Goal: Information Seeking & Learning: Learn about a topic

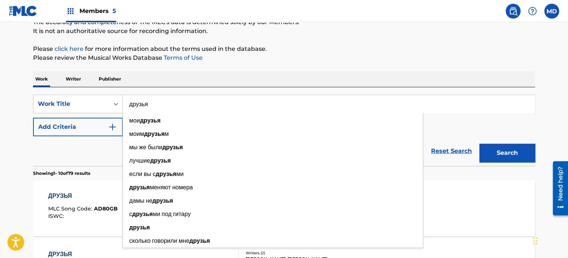
click at [156, 101] on input "друзья" at bounding box center [329, 104] width 412 height 18
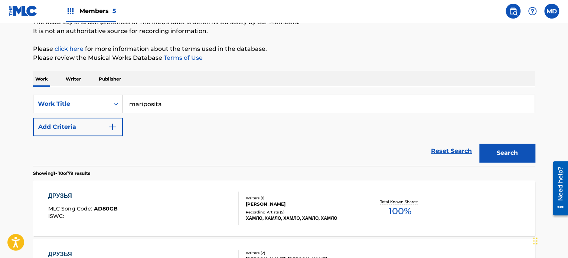
type input "mariposita"
click at [101, 131] on button "Add Criteria" at bounding box center [78, 127] width 90 height 19
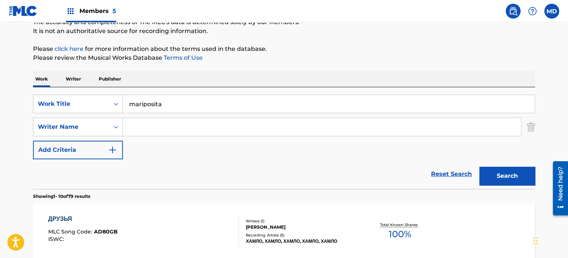
click at [228, 117] on div "SearchWithCriteria157a198c-5416-4df2-8461-148a4d8e833e Work Title mariposita Se…" at bounding box center [284, 127] width 502 height 65
click at [223, 128] on input "Search Form" at bounding box center [322, 127] width 398 height 18
type input "pino"
click at [479, 167] on button "Search" at bounding box center [507, 176] width 56 height 19
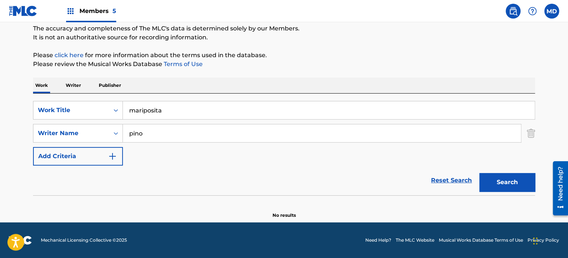
scroll to position [64, 0]
click at [0, 166] on main "The MLC Public Work Search The accuracy and completeness of The MLC's data is d…" at bounding box center [284, 90] width 568 height 264
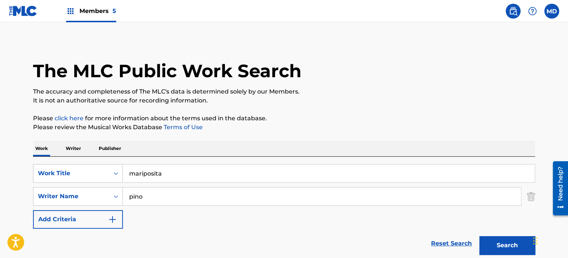
scroll to position [0, 0]
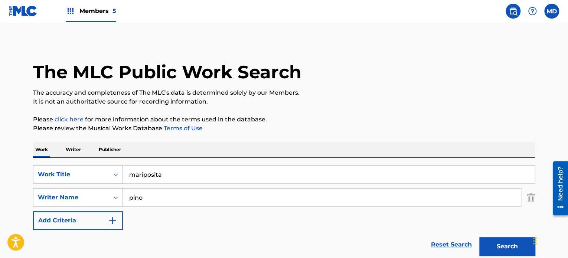
click at [104, 7] on span "Members 5" at bounding box center [97, 11] width 37 height 9
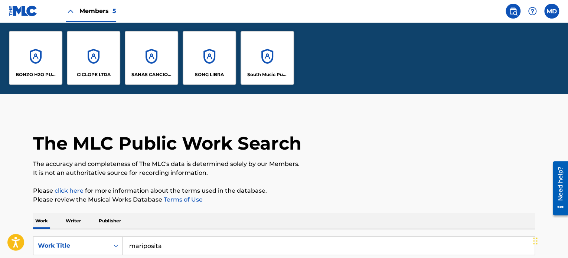
click at [266, 54] on div "South Music Publishing" at bounding box center [267, 57] width 53 height 53
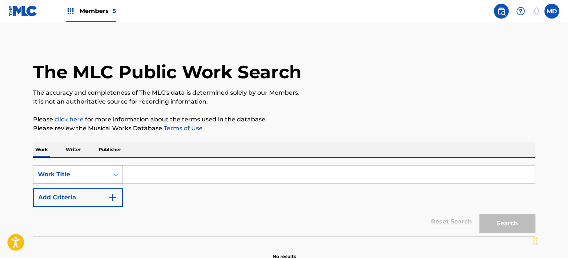
click at [104, 176] on div "Work Title" at bounding box center [78, 174] width 90 height 19
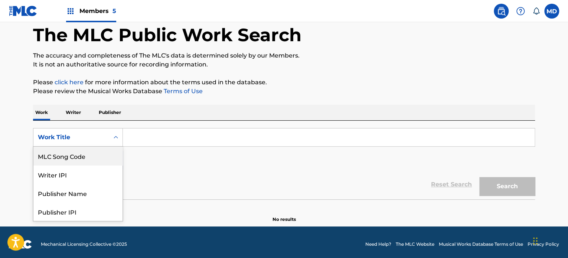
click at [101, 151] on div "MLC Song Code" at bounding box center [77, 156] width 89 height 19
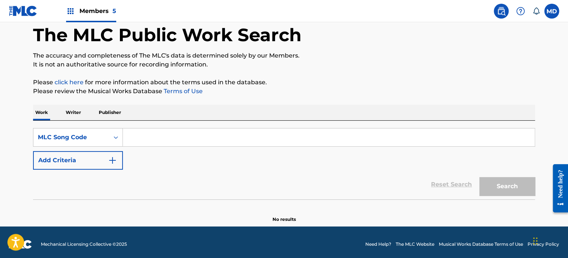
drag, startPoint x: 149, startPoint y: 144, endPoint x: 144, endPoint y: 140, distance: 6.3
click at [144, 140] on input "Search Form" at bounding box center [329, 137] width 412 height 18
paste input "CH6NIK"
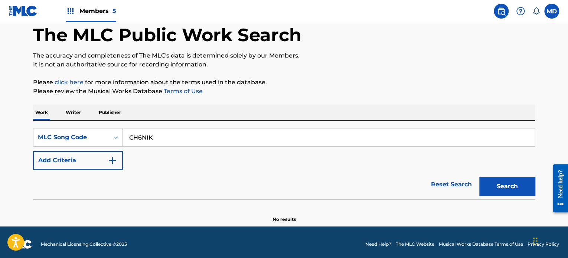
click at [479, 177] on button "Search" at bounding box center [507, 186] width 56 height 19
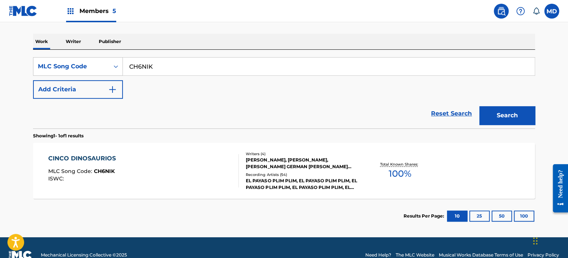
scroll to position [123, 0]
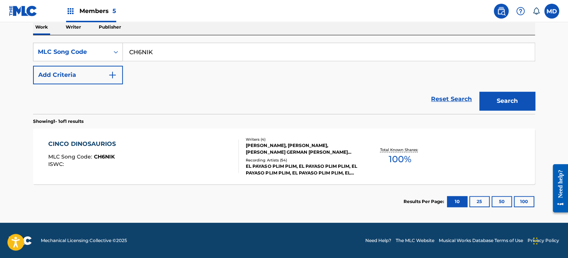
click at [143, 58] on input "CH6NIK" at bounding box center [329, 52] width 412 height 18
paste input "AV2OZM"
click at [479, 92] on button "Search" at bounding box center [507, 101] width 56 height 19
click at [190, 53] on input "AV2OZM" at bounding box center [329, 52] width 412 height 18
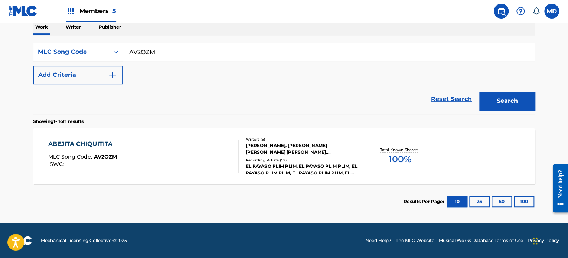
click at [190, 53] on input "AV2OZM" at bounding box center [329, 52] width 412 height 18
paste input "QQ3GWG"
click at [479, 92] on button "Search" at bounding box center [507, 101] width 56 height 19
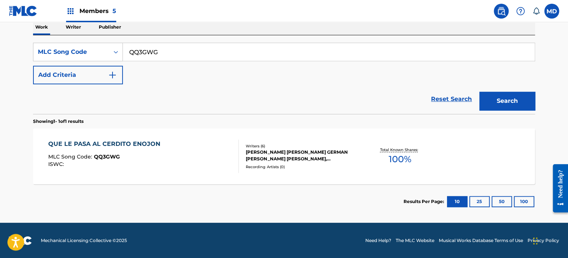
click at [192, 49] on input "QQ3GWG" at bounding box center [329, 52] width 412 height 18
paste input "AE4LPV"
click at [479, 92] on button "Search" at bounding box center [507, 101] width 56 height 19
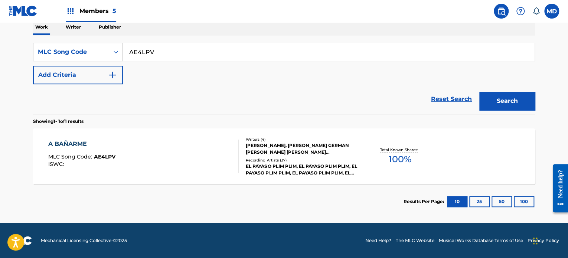
click at [142, 62] on div "SearchWithCriteriaf7a48108-6691-4470-bf37-afa47cec402f MLC Song Code AE4LPV Add…" at bounding box center [284, 64] width 502 height 42
click at [147, 58] on input "AE4LPV" at bounding box center [329, 52] width 412 height 18
paste input "UX3ASO"
click at [479, 92] on button "Search" at bounding box center [507, 101] width 56 height 19
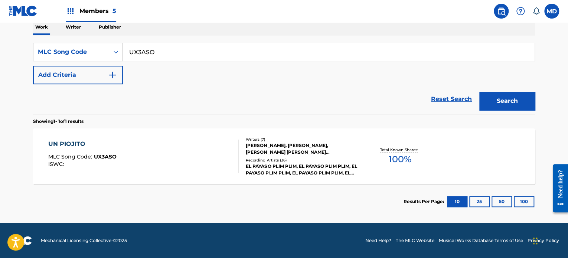
click at [143, 51] on input "UX3ASO" at bounding box center [329, 52] width 412 height 18
paste input "VW1II9"
click at [479, 92] on button "Search" at bounding box center [507, 101] width 56 height 19
click at [159, 51] on input "VW1II9" at bounding box center [329, 52] width 412 height 18
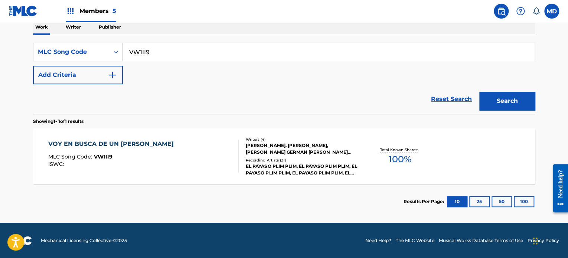
click at [159, 51] on input "VW1II9" at bounding box center [329, 52] width 412 height 18
paste input "MR3LCB"
click at [479, 92] on button "Search" at bounding box center [507, 101] width 56 height 19
click at [170, 52] on input "MR3LCB" at bounding box center [329, 52] width 412 height 18
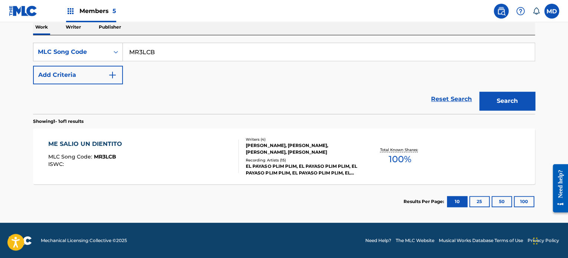
paste input "CH6NIK"
click at [479, 92] on button "Search" at bounding box center [507, 101] width 56 height 19
drag, startPoint x: 257, startPoint y: 39, endPoint x: 261, endPoint y: 46, distance: 7.5
click at [256, 39] on div "SearchWithCriteriaf7a48108-6691-4470-bf37-afa47cec402f MLC Song Code CH6NIK Add…" at bounding box center [284, 74] width 502 height 79
click at [263, 54] on input "CH6NIK" at bounding box center [329, 52] width 412 height 18
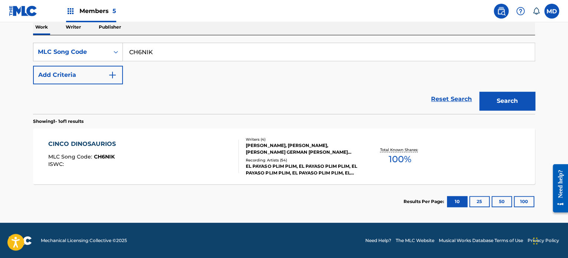
click at [263, 54] on input "CH6NIK" at bounding box center [329, 52] width 412 height 18
paste input "VC0QX0"
click at [479, 92] on button "Search" at bounding box center [507, 101] width 56 height 19
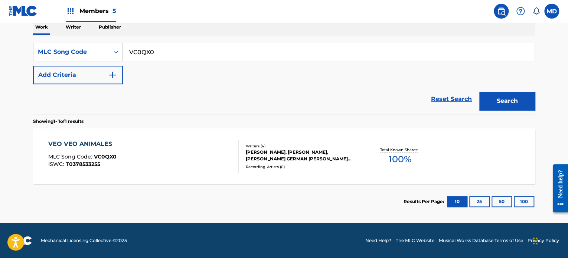
click at [163, 59] on input "VC0QX0" at bounding box center [329, 52] width 412 height 18
paste input "QM1C3G"
type input "QM1C3G"
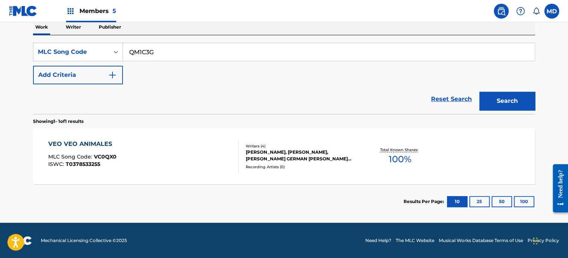
click at [479, 92] on button "Search" at bounding box center [507, 101] width 56 height 19
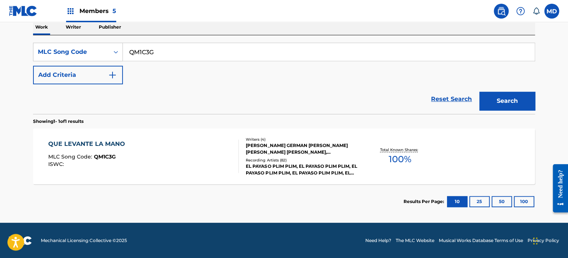
click at [212, 139] on div "QUE LEVANTE LA MANO MLC Song Code : QM1C3G ISWC : Writers ( 4 ) MAURICIO GERMAN…" at bounding box center [284, 156] width 502 height 56
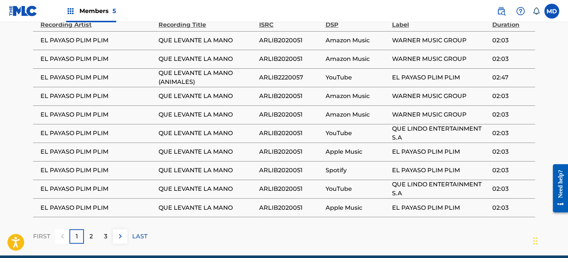
scroll to position [481, 0]
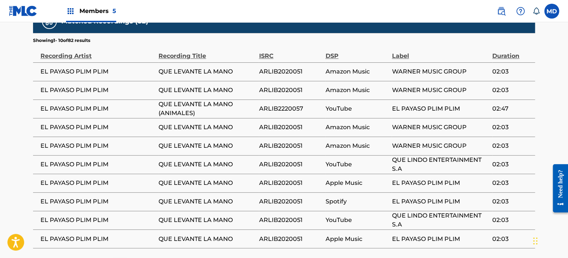
click at [194, 118] on span "QUE LEVANTE LA MANO (ANIMALES)" at bounding box center [207, 109] width 97 height 18
click at [195, 118] on span "QUE LEVANTE LA MANO (ANIMALES)" at bounding box center [207, 109] width 97 height 18
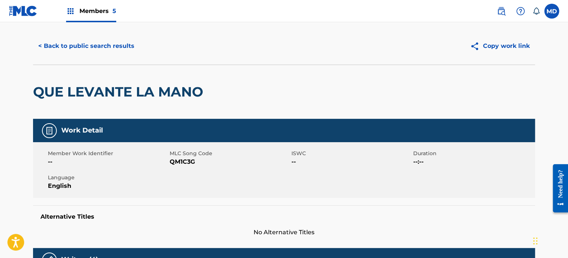
scroll to position [0, 0]
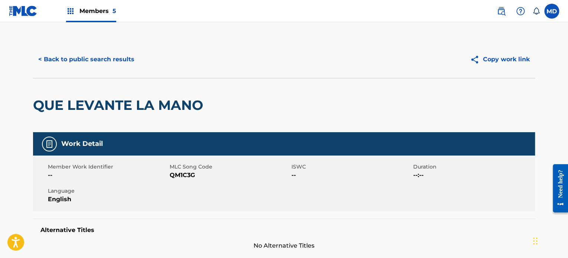
click at [114, 59] on button "< Back to public search results" at bounding box center [86, 59] width 107 height 19
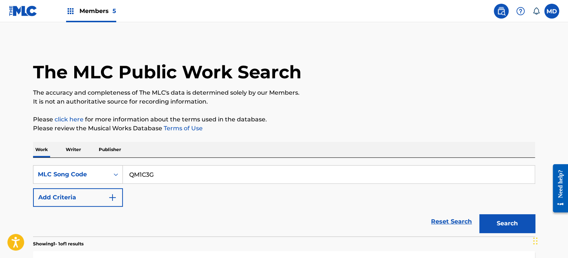
scroll to position [103, 0]
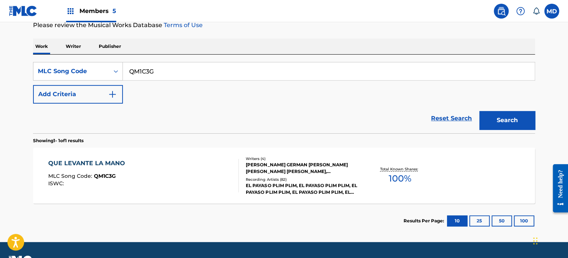
click at [133, 71] on input "QM1C3G" at bounding box center [329, 71] width 412 height 18
click at [134, 71] on input "QM1C3G" at bounding box center [329, 71] width 412 height 18
paste input "L895P"
type input "QL895P"
click at [479, 111] on button "Search" at bounding box center [507, 120] width 56 height 19
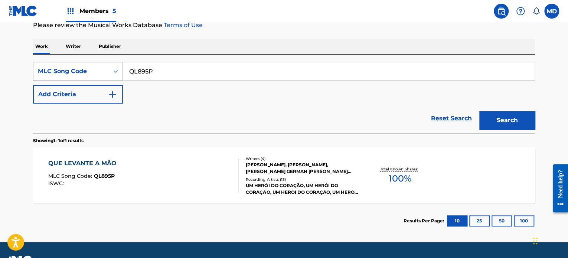
click at [113, 77] on div "Search Form" at bounding box center [115, 71] width 13 height 13
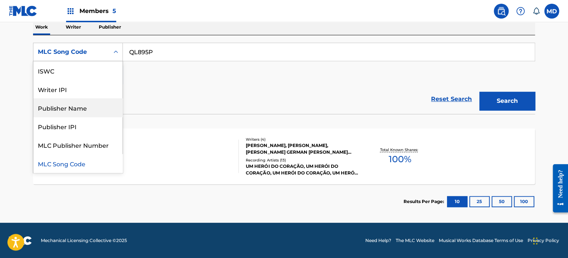
scroll to position [0, 0]
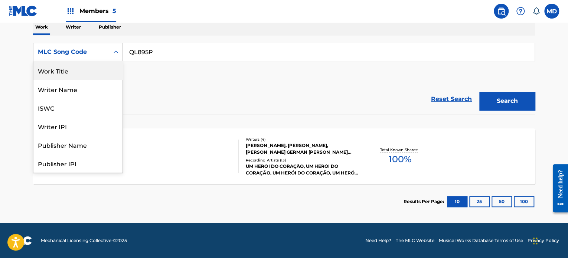
drag, startPoint x: 68, startPoint y: 68, endPoint x: 180, endPoint y: 67, distance: 112.5
click at [68, 68] on div "Work Title" at bounding box center [77, 70] width 89 height 19
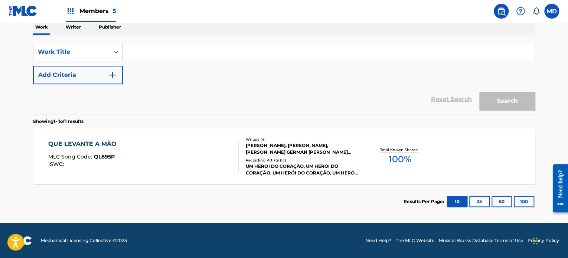
click at [175, 44] on input "Search Form" at bounding box center [329, 52] width 412 height 18
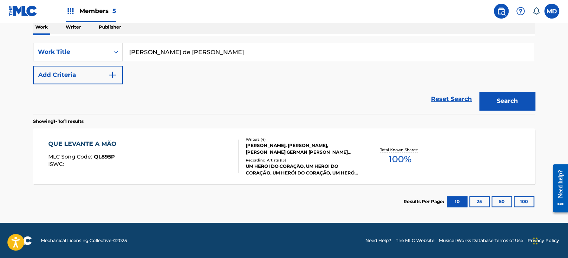
type input "sal de ahi chivita chivita"
click at [479, 92] on button "Search" at bounding box center [507, 101] width 56 height 19
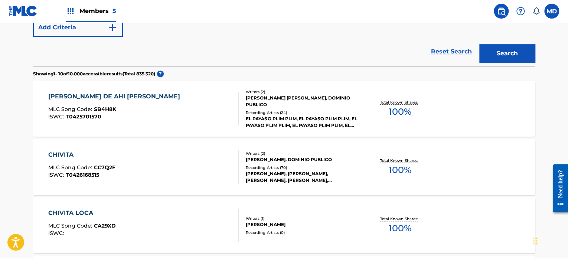
scroll to position [184, 0]
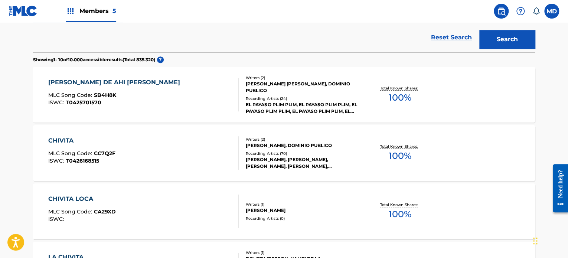
click at [195, 93] on div "SAL DE AHI CHIVITA CHIVITA MLC Song Code : SB4H8K ISWC : T0425701570" at bounding box center [143, 94] width 191 height 33
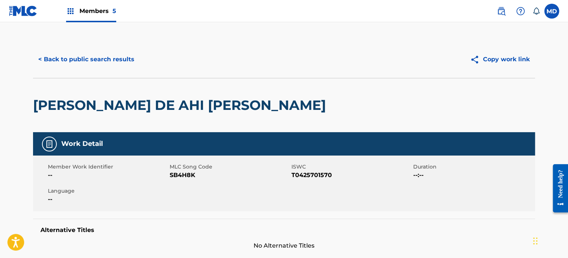
click at [86, 63] on button "< Back to public search results" at bounding box center [86, 59] width 107 height 19
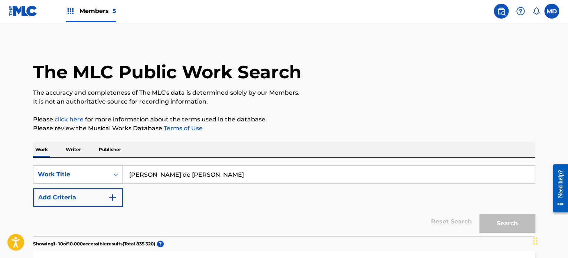
scroll to position [203, 0]
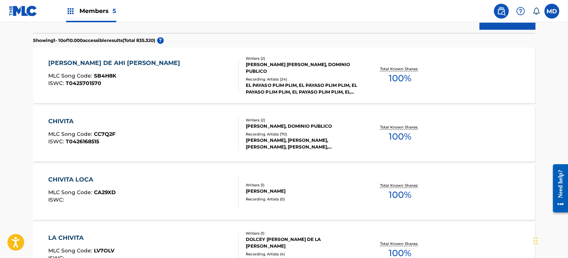
click at [159, 74] on div "SAL DE AHI CHIVITA CHIVITA MLC Song Code : SB4H8K ISWC : T0425701570" at bounding box center [143, 75] width 191 height 33
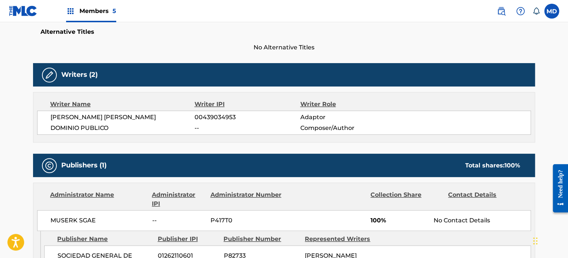
scroll to position [198, 0]
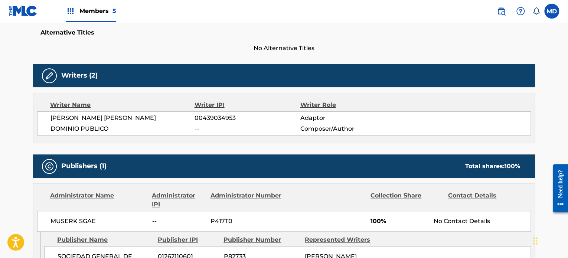
click at [89, 129] on span "DOMINIO PUBLICO" at bounding box center [123, 128] width 144 height 9
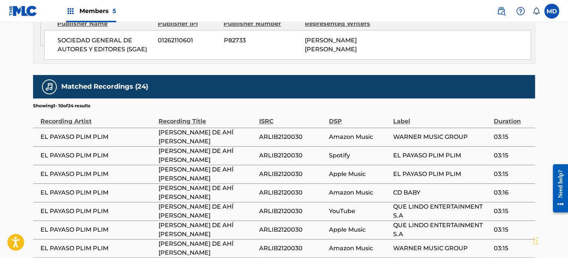
scroll to position [414, 0]
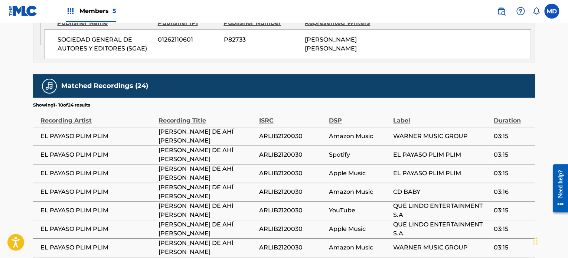
click at [88, 144] on td "EL PAYASO PLIM PLIM" at bounding box center [96, 136] width 126 height 19
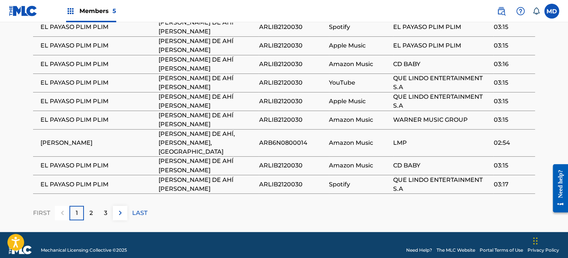
click at [89, 208] on p "2" at bounding box center [90, 212] width 3 height 9
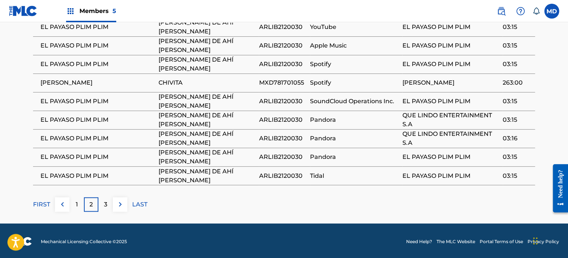
click at [105, 200] on p "3" at bounding box center [105, 204] width 3 height 9
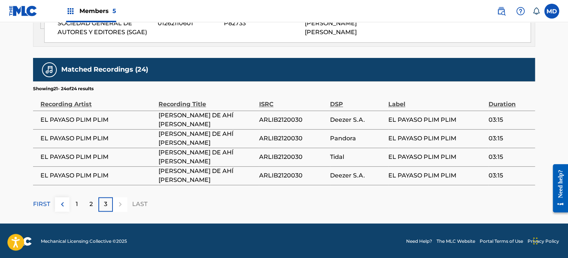
click at [74, 208] on div "1" at bounding box center [76, 204] width 14 height 14
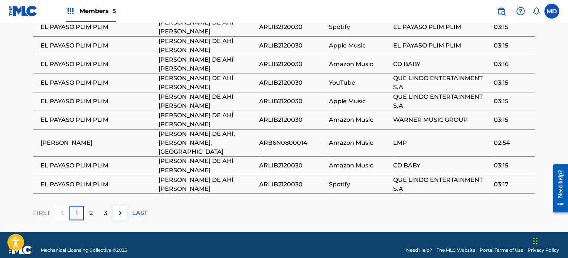
click at [98, 208] on div "FIRST 1 2 3 LAST" at bounding box center [284, 213] width 502 height 14
click at [94, 206] on div "2" at bounding box center [91, 213] width 14 height 14
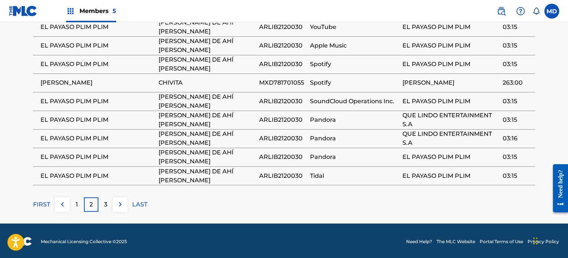
click at [108, 199] on div "3" at bounding box center [105, 204] width 14 height 14
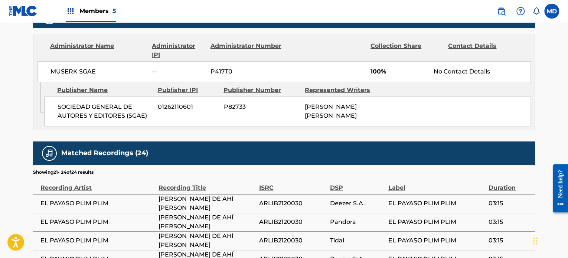
scroll to position [431, 0]
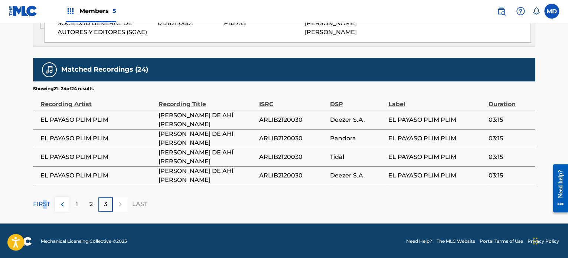
click at [45, 200] on p "FIRST" at bounding box center [41, 204] width 17 height 9
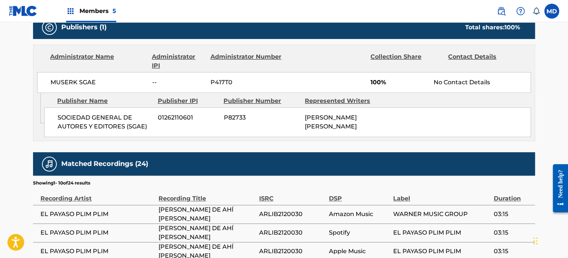
scroll to position [356, 0]
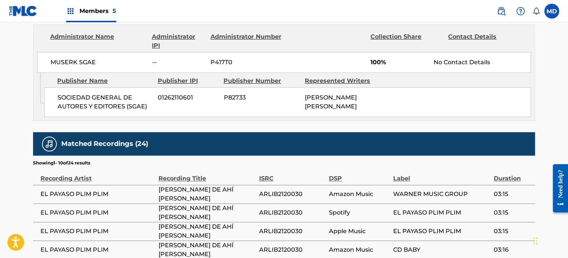
click at [349, 101] on div "LUIGI MARIA PESCETTI" at bounding box center [343, 102] width 76 height 18
click at [271, 124] on div "Work Detail Member Work Identifier -- MLC Song Code SB4H8K ISWC T0425701570 Dur…" at bounding box center [284, 91] width 502 height 630
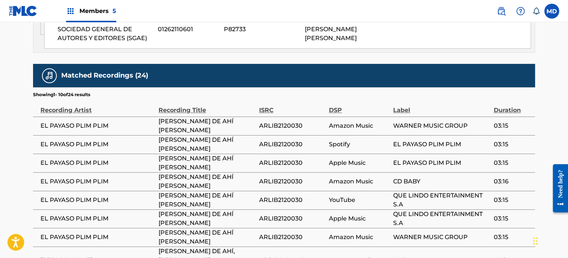
scroll to position [480, 0]
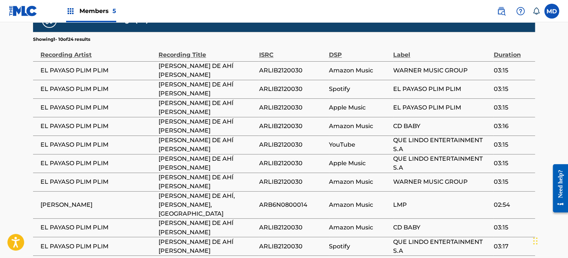
click at [168, 69] on span "SAL DE AHÍ CHIVITA CHIVITA" at bounding box center [207, 71] width 97 height 18
click at [440, 89] on span "EL PAYASO PLIM PLIM" at bounding box center [441, 89] width 97 height 9
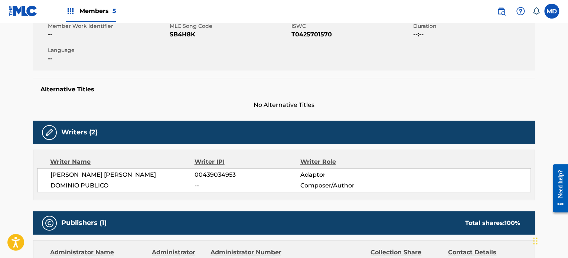
scroll to position [124, 0]
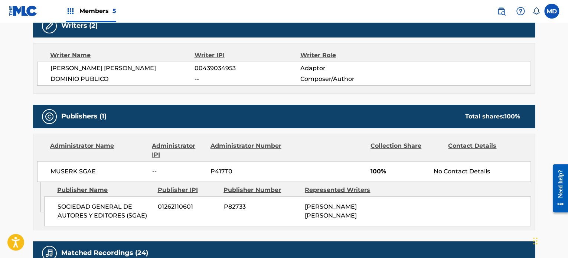
click at [156, 84] on div "LUIGI MARIA PESCETTI 00439034953 Adaptor DOMINIO PUBLICO -- Composer/Author" at bounding box center [284, 74] width 494 height 24
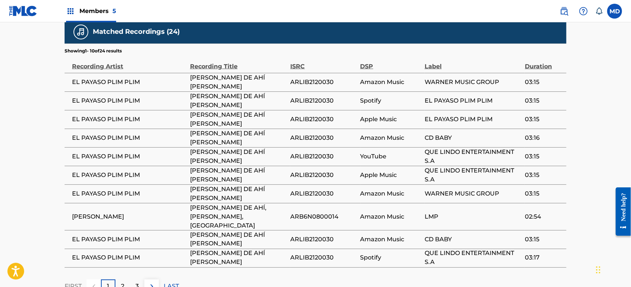
scroll to position [464, 0]
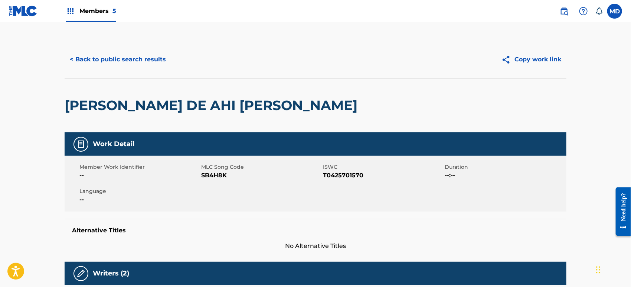
scroll to position [21, 0]
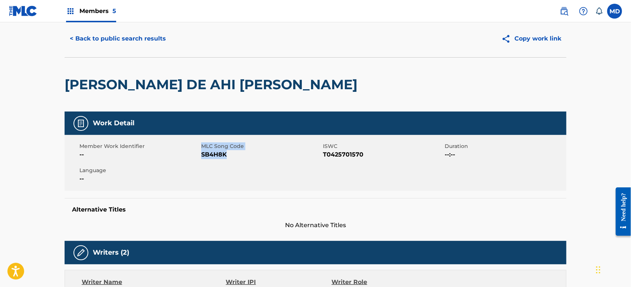
drag, startPoint x: 232, startPoint y: 153, endPoint x: 200, endPoint y: 153, distance: 32.3
click at [200, 153] on div "Member Work Identifier -- MLC Song Code SB4H8K ISWC T0425701570 Duration --:-- …" at bounding box center [316, 163] width 502 height 56
click at [227, 156] on span "SB4H8K" at bounding box center [261, 154] width 120 height 9
drag, startPoint x: 224, startPoint y: 156, endPoint x: 197, endPoint y: 151, distance: 27.5
click at [197, 151] on div "Member Work Identifier -- MLC Song Code SB4H8K ISWC T0425701570 Duration --:-- …" at bounding box center [316, 163] width 502 height 56
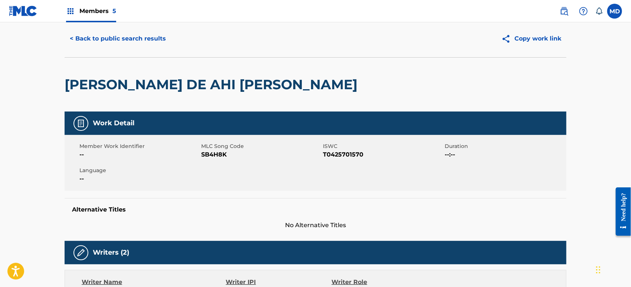
click at [226, 159] on div "Member Work Identifier -- MLC Song Code SB4H8K ISWC T0425701570 Duration --:-- …" at bounding box center [316, 163] width 502 height 56
drag, startPoint x: 232, startPoint y: 154, endPoint x: 199, endPoint y: 112, distance: 52.9
click at [206, 146] on div "MLC Song Code SB4H8K" at bounding box center [262, 150] width 122 height 17
copy div "MLC Song Code SB4H8K"
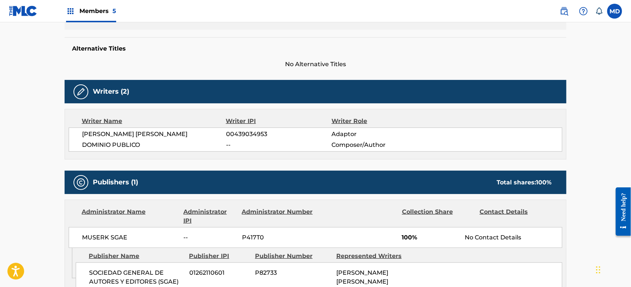
scroll to position [0, 0]
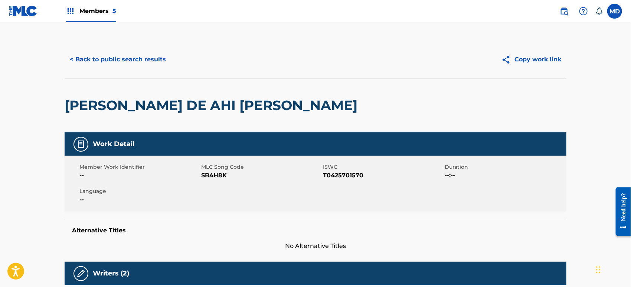
click at [384, 65] on div "Copy work link" at bounding box center [441, 59] width 251 height 19
click at [568, 6] on div at bounding box center [583, 11] width 15 height 15
click at [568, 31] on link "Contact us" at bounding box center [583, 40] width 63 height 18
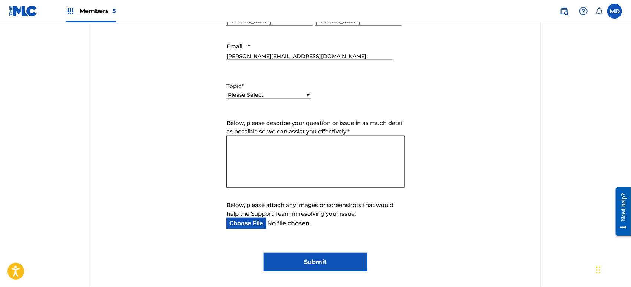
scroll to position [344, 0]
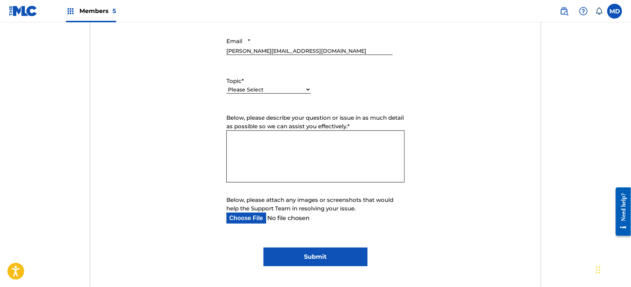
click at [274, 87] on select "Please Select I need help with my account I need help with managing my catalog …" at bounding box center [269, 90] width 85 height 8
select select "I need help with managing my catalog"
click at [227, 86] on select "Please Select I need help with my account I need help with managing my catalog …" at bounding box center [269, 90] width 85 height 8
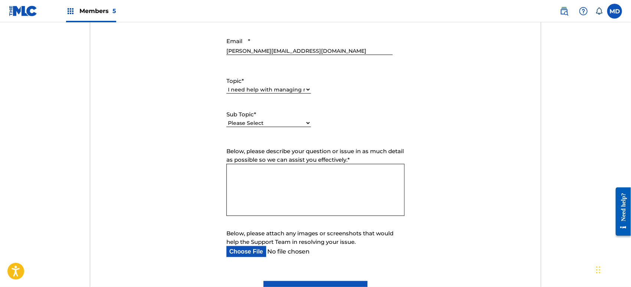
click at [265, 131] on div "Please Select I need help with CWR I need help registering my work(s) in The ML…" at bounding box center [269, 126] width 85 height 17
click at [273, 115] on label "Sub Topic *" at bounding box center [269, 114] width 85 height 9
click at [273, 119] on select "Please Select I need help with CWR I need help registering my work(s) in The ML…" at bounding box center [269, 123] width 85 height 8
click at [273, 122] on select "Please Select I need help with CWR I need help registering my work(s) in The ML…" at bounding box center [269, 123] width 85 height 8
select select "I need help registering my work(s) in The MLC Portal"
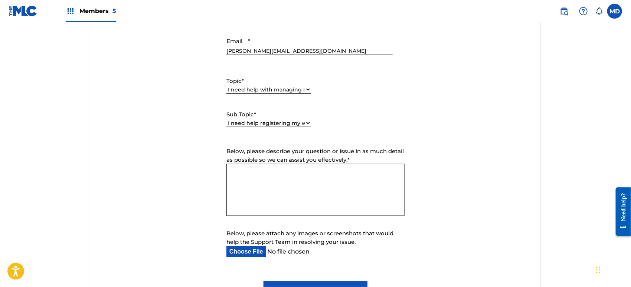
click at [227, 119] on select "Please Select I need help with CWR I need help registering my work(s) in The ML…" at bounding box center [269, 123] width 85 height 8
click at [270, 190] on textarea "Below, please describe your question or issue in as much detail as possible so …" at bounding box center [316, 190] width 178 height 52
paste textarea "Hi! I was wondering, there is a song called "SAL DE AHI CHIVITA CHIVITA" MLC So…"
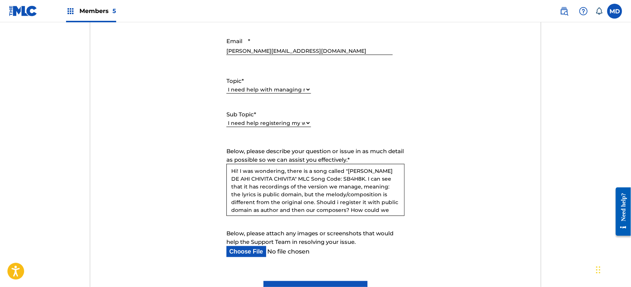
scroll to position [0, 0]
click at [282, 170] on textarea "Hi! I was wondering, there is a song called "SAL DE AHI CHIVITA CHIVITA" MLC So…" at bounding box center [316, 190] width 178 height 52
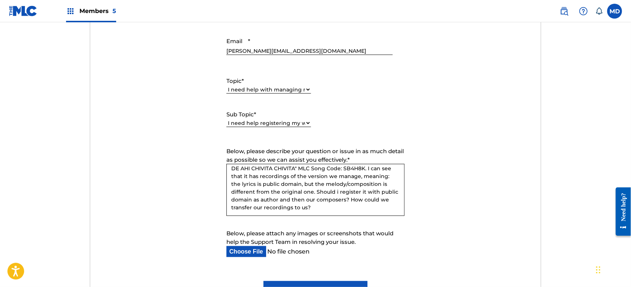
click at [339, 175] on textarea "Hi! I was wondering, there is a song called "SAL DE AHI CHIVITA CHIVITA" MLC So…" at bounding box center [316, 190] width 178 height 52
click at [316, 188] on textarea "Hi! I was wondering, there is a song called "SAL DE AHI CHIVITA CHIVITA" MLC So…" at bounding box center [316, 190] width 178 height 52
click at [233, 198] on textarea "Hi! I was wondering, there is a song called "SAL DE AHI CHIVITA CHIVITA" MLC So…" at bounding box center [316, 190] width 178 height 52
click at [383, 209] on textarea "Hi! I was wondering, there is a song called "SAL DE AHI CHIVITA CHIVITA" MLC So…" at bounding box center [316, 190] width 178 height 52
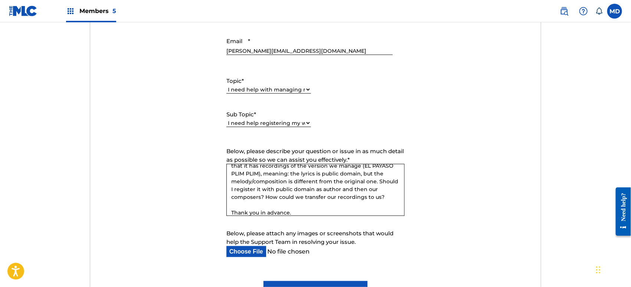
click at [310, 201] on textarea "Hi! I was wondering, there is a song called "SAL DE AHI CHIVITA CHIVITA" MLC So…" at bounding box center [316, 190] width 178 height 52
click at [309, 211] on textarea "Hi! I was wondering, there is a song called "SAL DE AHI CHIVITA CHIVITA" MLC So…" at bounding box center [316, 190] width 178 height 52
click at [309, 207] on textarea "Hi! I was wondering, there is a song called "SAL DE AHI CHIVITA CHIVITA" MLC So…" at bounding box center [316, 190] width 178 height 52
click at [307, 211] on textarea "Hi! I was wondering, there is a song called "SAL DE AHI CHIVITA CHIVITA" MLC So…" at bounding box center [316, 190] width 178 height 52
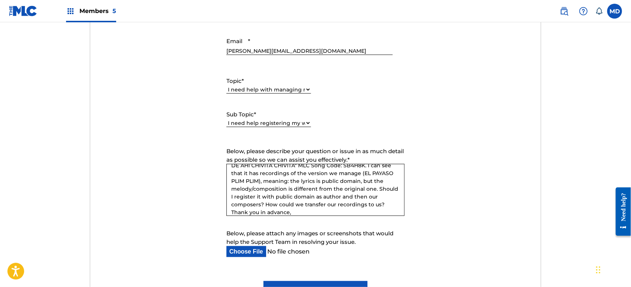
scroll to position [22, 0]
type textarea "Hi! I was wondering, there is a song called "SAL DE AHI CHIVITA CHIVITA" MLC So…"
click at [267, 249] on input "Below, please attach any images or screenshots that would help the Support Team…" at bounding box center [310, 251] width 166 height 11
type input "C:\fakepath\Captura de pantalla 2025-08-29 155911.png"
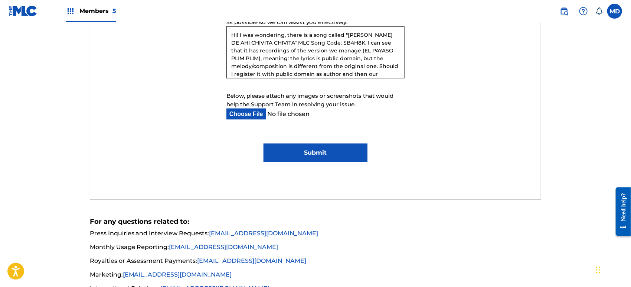
click at [330, 152] on input "Submit" at bounding box center [316, 152] width 104 height 19
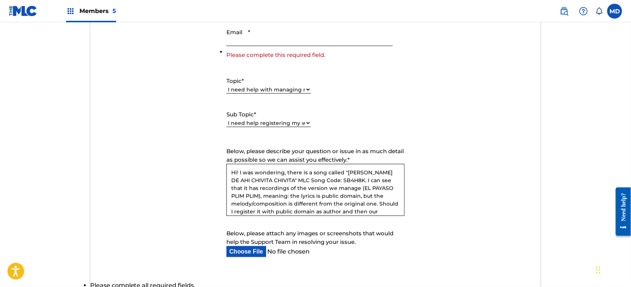
scroll to position [284, 0]
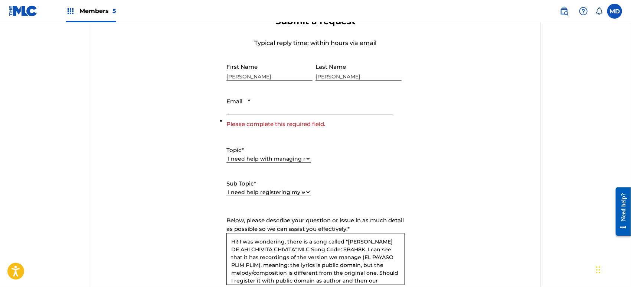
click at [264, 106] on input "Email *" at bounding box center [310, 104] width 166 height 21
type input "[PERSON_NAME][EMAIL_ADDRESS][DOMAIN_NAME]"
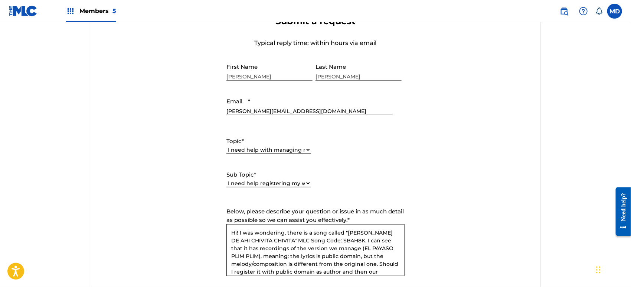
click at [474, 128] on form "Submit a request Typical reply time: within hours via email First Name Martina …" at bounding box center [315, 188] width 451 height 344
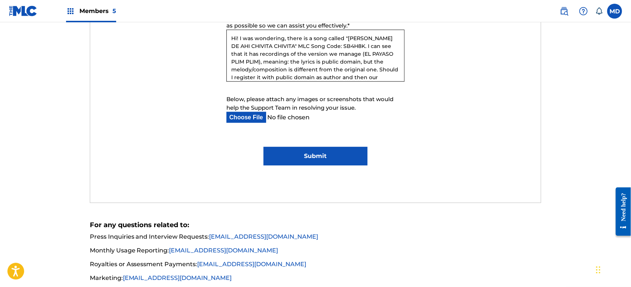
scroll to position [554, 0]
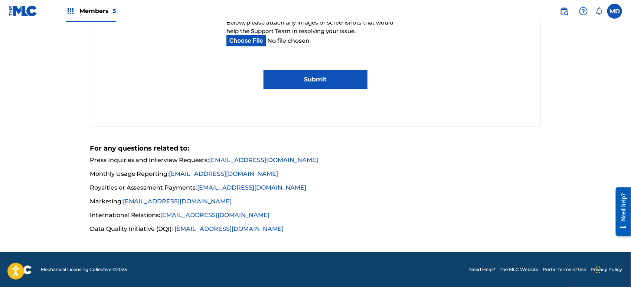
click at [345, 78] on input "Submit" at bounding box center [316, 79] width 104 height 19
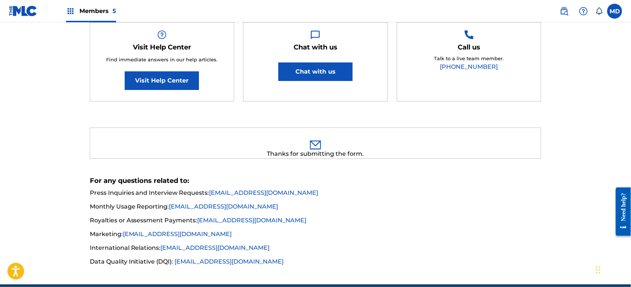
scroll to position [170, 0]
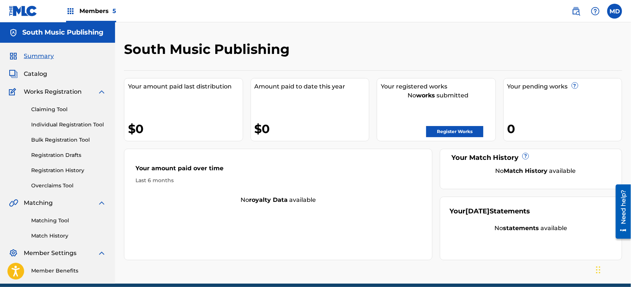
click at [575, 14] on img at bounding box center [576, 11] width 9 height 9
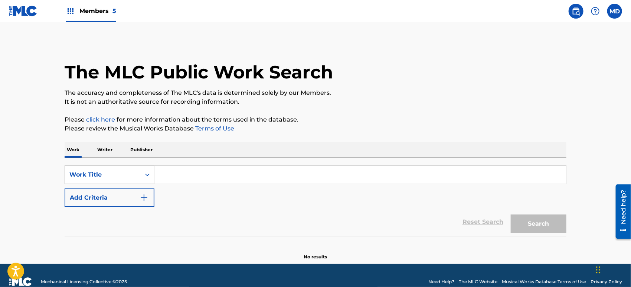
click at [100, 165] on div "SearchWithCriteria157a198c-5416-4df2-8461-148a4d8e833e Work Title Add Criteria …" at bounding box center [316, 197] width 502 height 79
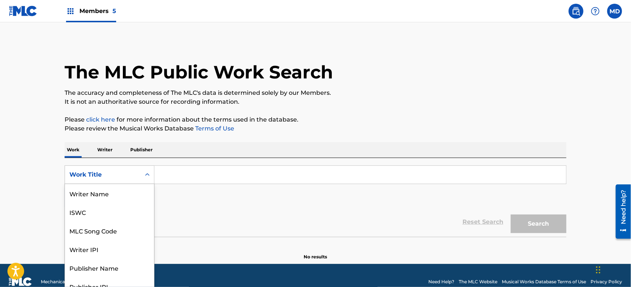
scroll to position [9, 0]
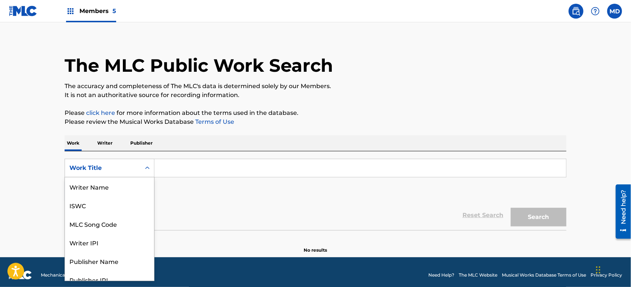
click at [104, 172] on div "Work Title" at bounding box center [102, 167] width 67 height 9
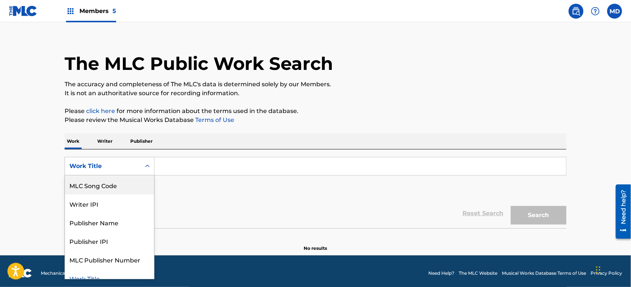
scroll to position [9, 0]
click at [125, 190] on div "MLC Song Code" at bounding box center [109, 184] width 89 height 19
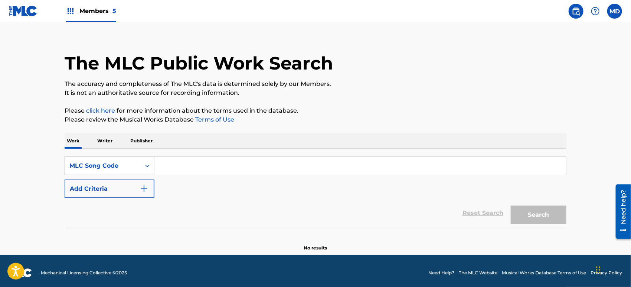
click at [195, 171] on input "Search Form" at bounding box center [360, 166] width 412 height 18
paste input "LE7DK6"
click at [194, 171] on input "LE7DK6" at bounding box center [360, 166] width 412 height 18
type input "LE7DK6"
click at [511, 205] on button "Search" at bounding box center [539, 214] width 56 height 19
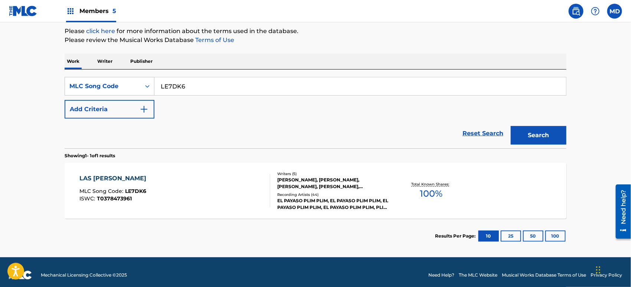
scroll to position [89, 0]
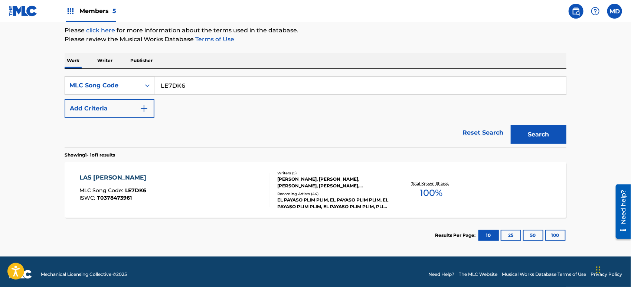
click at [194, 171] on div "LAS [PERSON_NAME] MLC Song Code : LE7DK6 ISWC : T0378473961 Writers ( 5 ) [PERS…" at bounding box center [316, 190] width 502 height 56
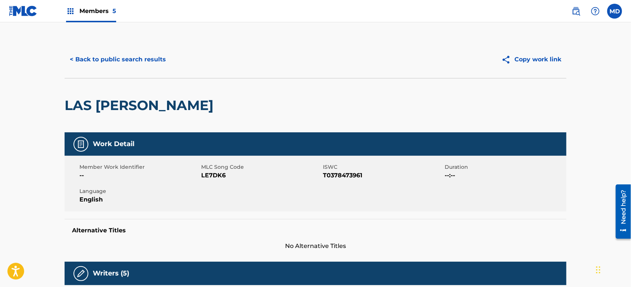
click at [166, 95] on div "LAS [PERSON_NAME]" at bounding box center [141, 105] width 153 height 54
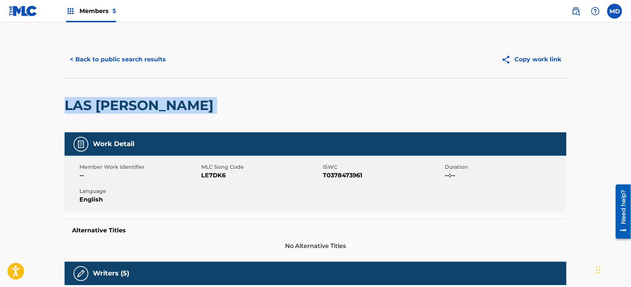
click at [166, 95] on div "LAS [PERSON_NAME]" at bounding box center [141, 105] width 153 height 54
copy div "LAS [PERSON_NAME]"
click at [162, 57] on button "< Back to public search results" at bounding box center [118, 59] width 107 height 19
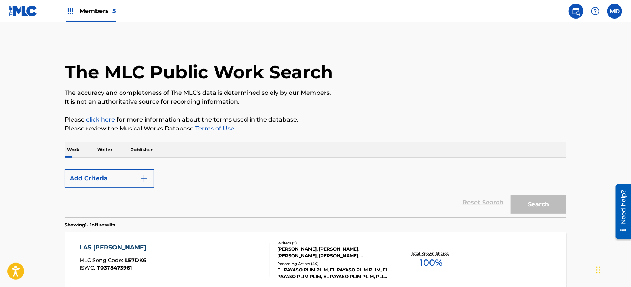
scroll to position [75, 0]
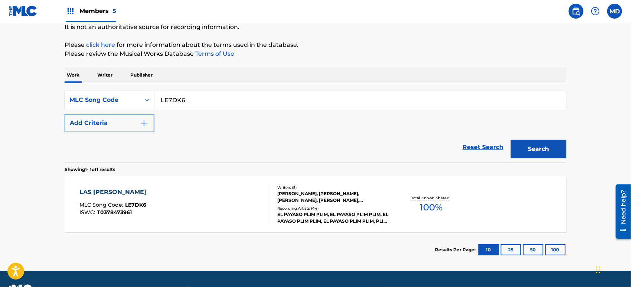
click at [178, 97] on input "LE7DK6" at bounding box center [360, 100] width 412 height 18
paste input "AE0EAB"
type input "AE0EAB"
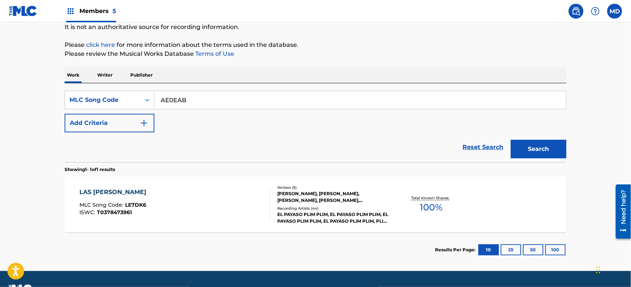
click at [511, 140] on button "Search" at bounding box center [539, 149] width 56 height 19
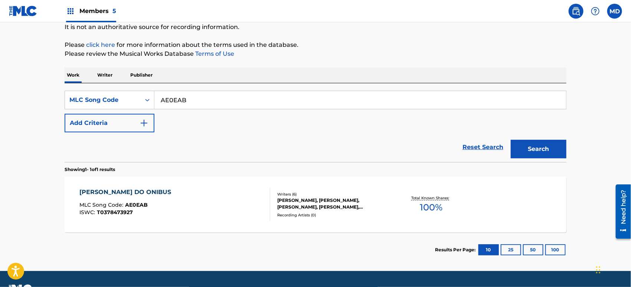
click at [216, 209] on div "[PERSON_NAME] DO ONIBUS MLC Song Code : AE0EAB ISWC : T0378473927" at bounding box center [175, 204] width 191 height 33
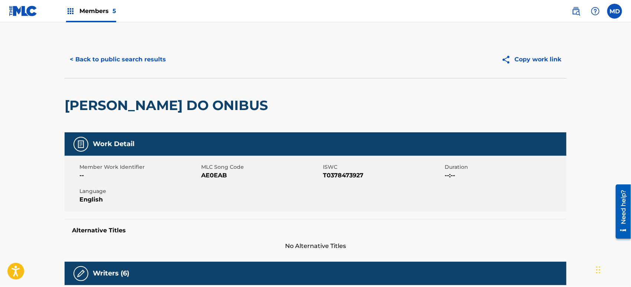
click at [94, 50] on div "< Back to public search results Copy work link" at bounding box center [316, 59] width 502 height 37
drag, startPoint x: 124, startPoint y: 80, endPoint x: 132, endPoint y: 61, distance: 20.3
click at [126, 74] on div "< Back to public search results Copy work link [PERSON_NAME] DO ONIBUS" at bounding box center [316, 86] width 502 height 91
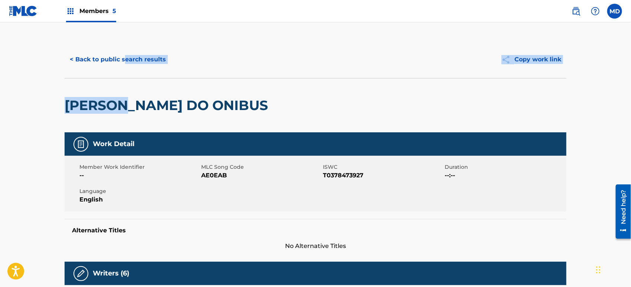
click at [132, 61] on button "< Back to public search results" at bounding box center [118, 59] width 107 height 19
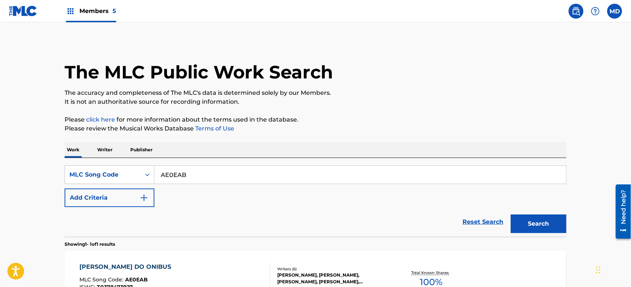
scroll to position [75, 0]
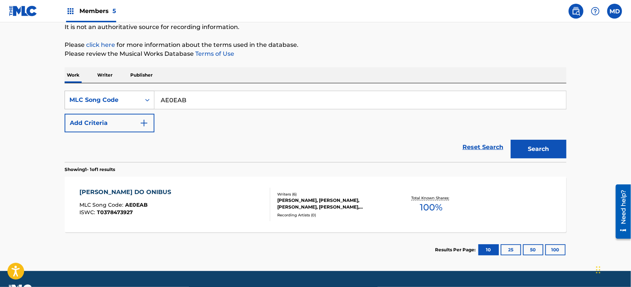
click at [121, 94] on div "MLC Song Code" at bounding box center [103, 100] width 76 height 14
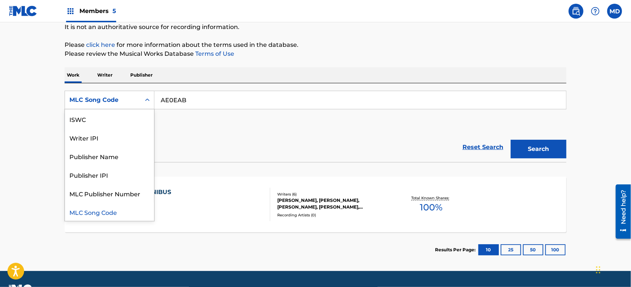
scroll to position [0, 0]
click at [115, 113] on div "Work Title" at bounding box center [109, 118] width 89 height 19
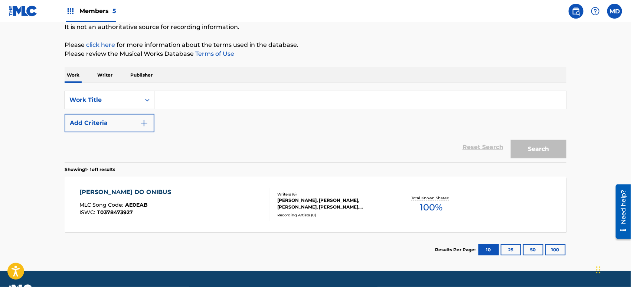
click at [179, 105] on input "Search Form" at bounding box center [360, 100] width 412 height 18
paste input "La Familia Dedo de Plim Plim"
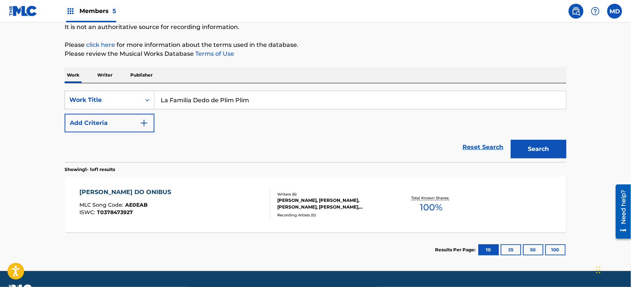
type input "La Familia Dedo de Plim Plim"
click at [511, 140] on button "Search" at bounding box center [539, 149] width 56 height 19
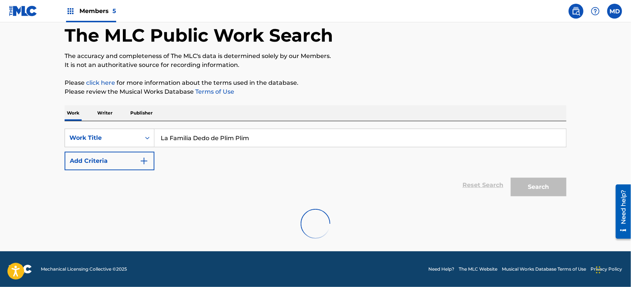
scroll to position [36, 0]
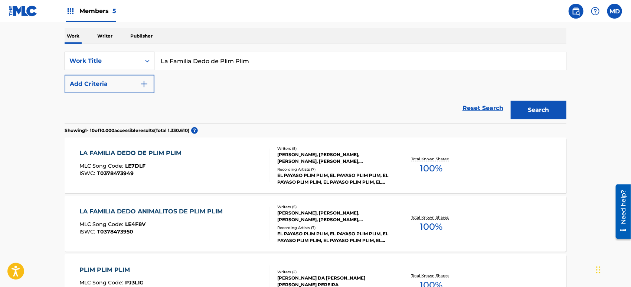
scroll to position [174, 0]
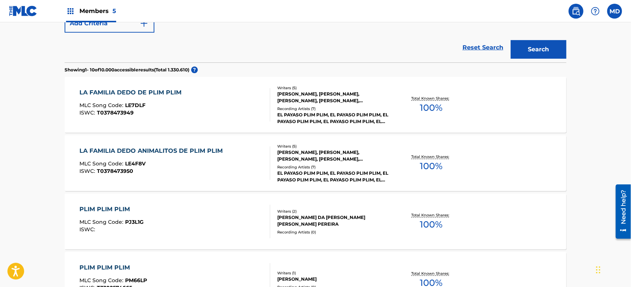
click at [185, 109] on div "LA FAMILIA DEDO DE PLIM PLIM MLC Song Code : LE7DLF ISWC : T0378473949" at bounding box center [175, 104] width 191 height 33
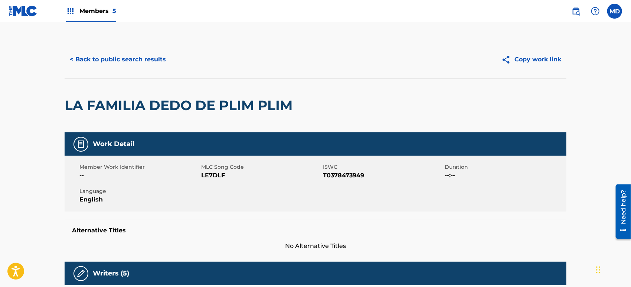
click at [215, 175] on span "LE7DLF" at bounding box center [261, 175] width 120 height 9
copy span "LE7DLF"
click at [99, 61] on button "< Back to public search results" at bounding box center [118, 59] width 107 height 19
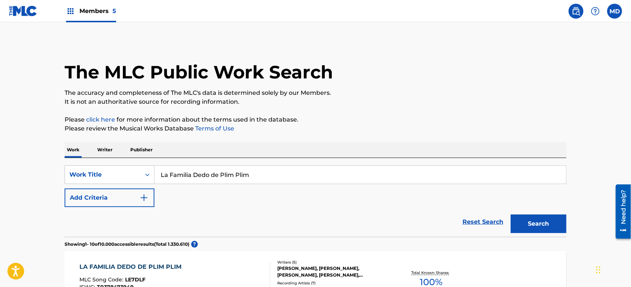
click at [229, 180] on input "La Familia Dedo de Plim Plim" at bounding box center [360, 175] width 412 height 18
paste input "Cabeza, Hombro, Rodilla y Pie (Baile)"
type input "Cabeza, Hombro, Rodilla y Pie"
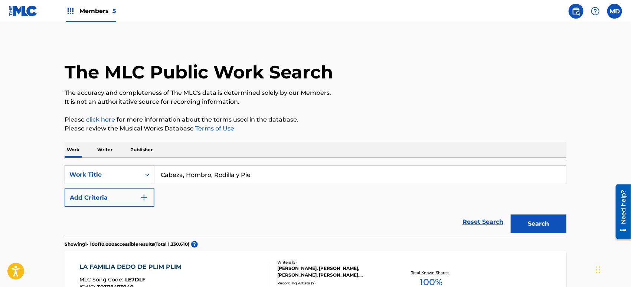
click at [511, 214] on button "Search" at bounding box center [539, 223] width 56 height 19
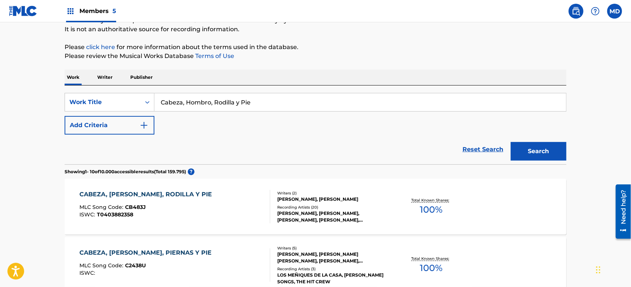
scroll to position [36, 0]
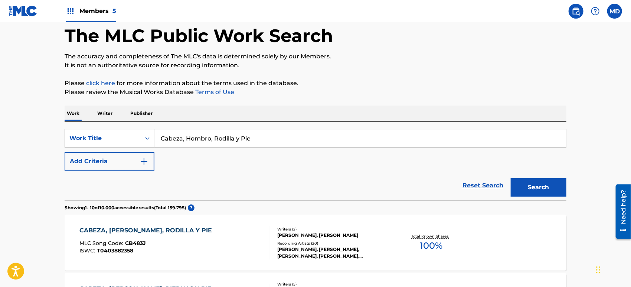
click at [107, 156] on button "Add Criteria" at bounding box center [110, 161] width 90 height 19
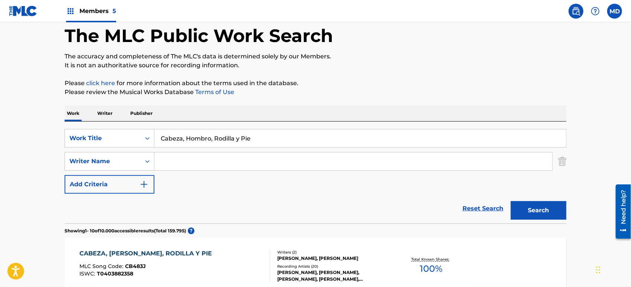
click at [178, 170] on div "SearchWithCriteria55173618-4a07-4564-a725-150a8cb0c1c8 Work Title Cabeza, Hombr…" at bounding box center [316, 161] width 502 height 65
click at [179, 169] on input "Search Form" at bounding box center [353, 161] width 398 height 18
type input "pino"
click at [511, 201] on button "Search" at bounding box center [539, 210] width 56 height 19
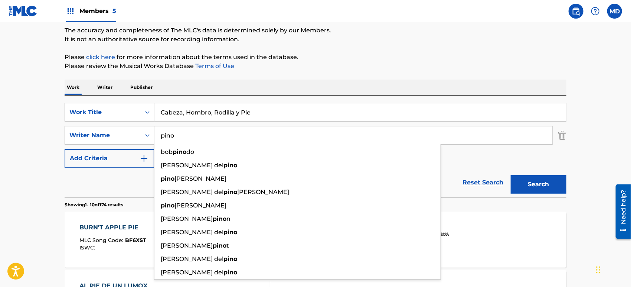
scroll to position [63, 0]
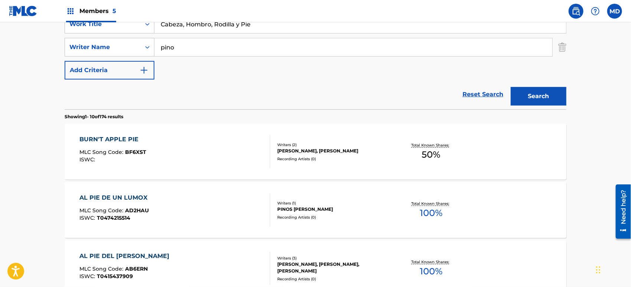
scroll to position [152, 0]
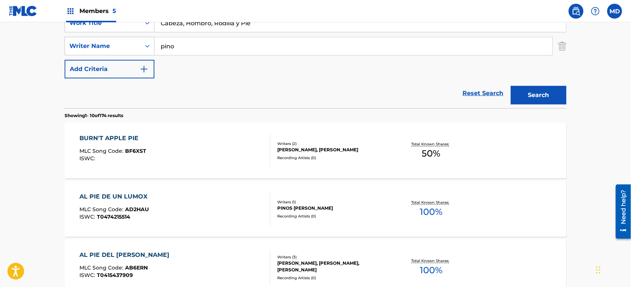
click at [160, 45] on input "pino" at bounding box center [353, 46] width 398 height 18
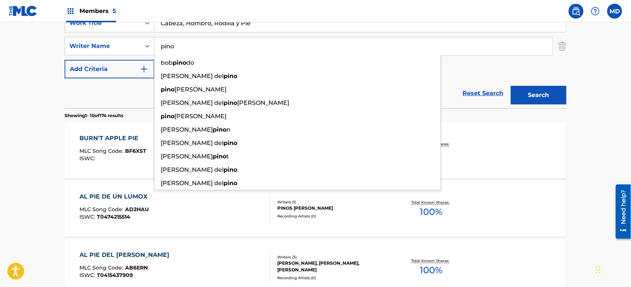
click at [160, 45] on input "pino" at bounding box center [353, 46] width 398 height 18
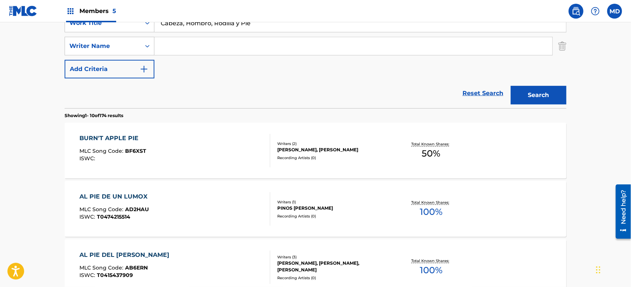
click at [511, 86] on button "Search" at bounding box center [539, 95] width 56 height 19
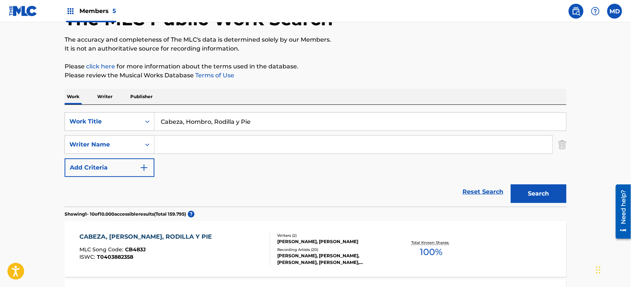
scroll to position [26, 0]
